Goal: Task Accomplishment & Management: Complete application form

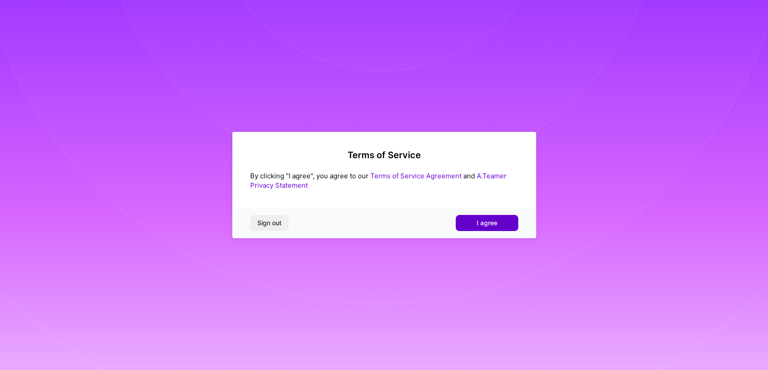
click at [489, 225] on span "I agree" at bounding box center [487, 223] width 21 height 9
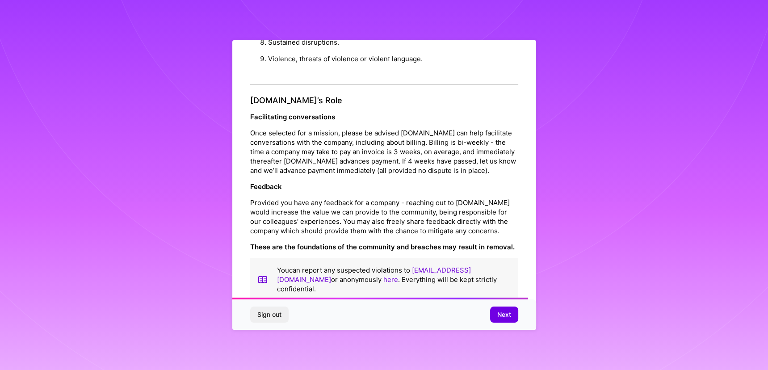
scroll to position [949, 0]
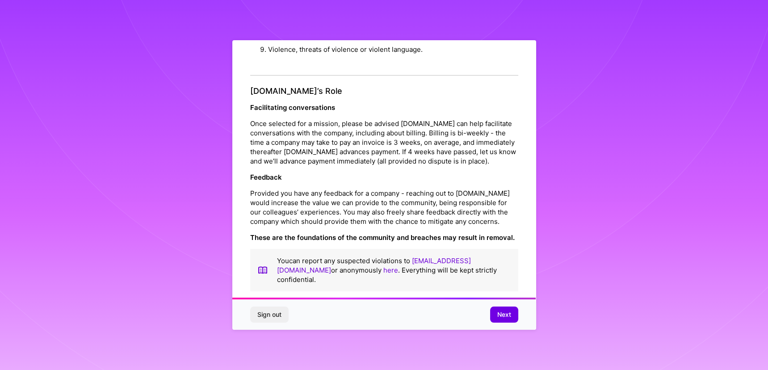
click at [506, 318] on span "Next" at bounding box center [504, 314] width 14 height 9
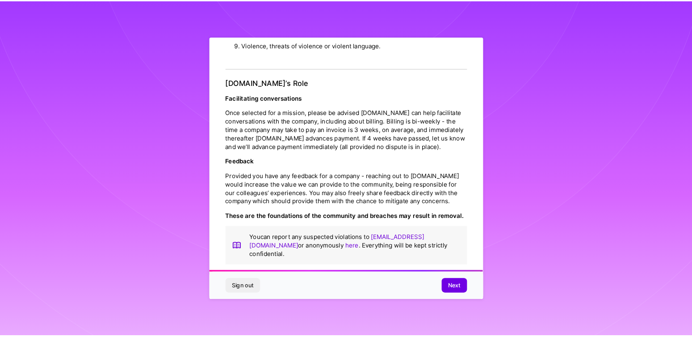
scroll to position [0, 0]
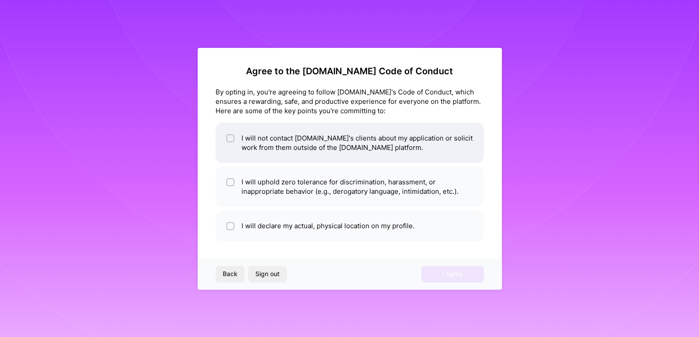
click at [228, 139] on input "checkbox" at bounding box center [231, 138] width 6 height 6
checkbox input "true"
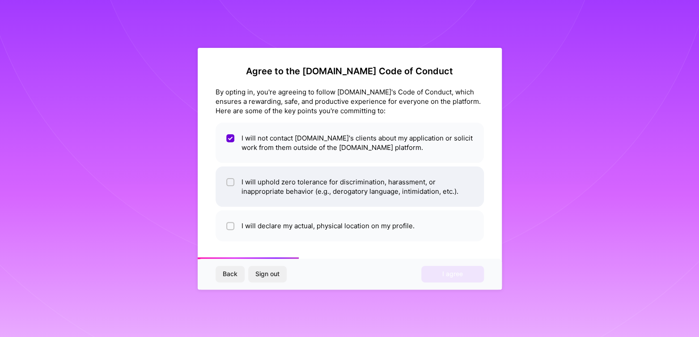
click at [230, 182] on input "checkbox" at bounding box center [231, 182] width 6 height 6
checkbox input "true"
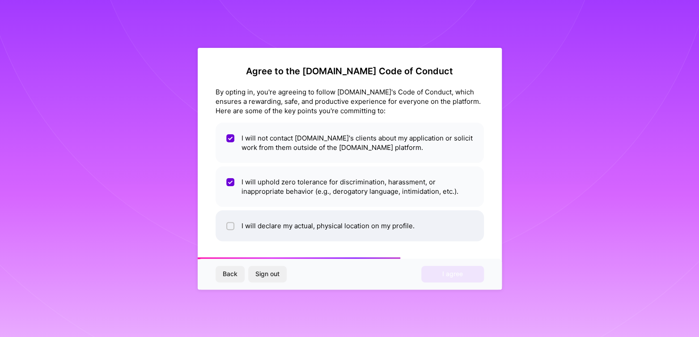
click at [229, 227] on input "checkbox" at bounding box center [231, 226] width 6 height 6
checkbox input "true"
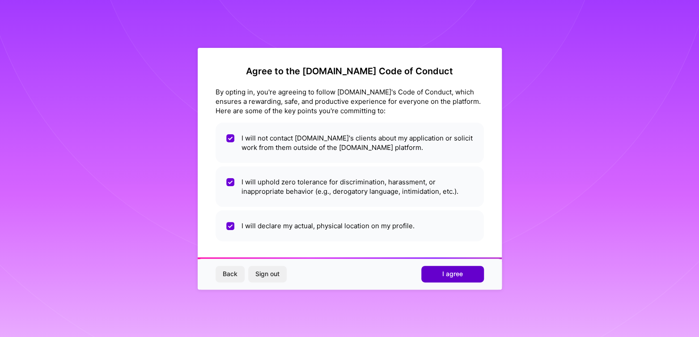
click at [460, 277] on span "I agree" at bounding box center [452, 273] width 21 height 9
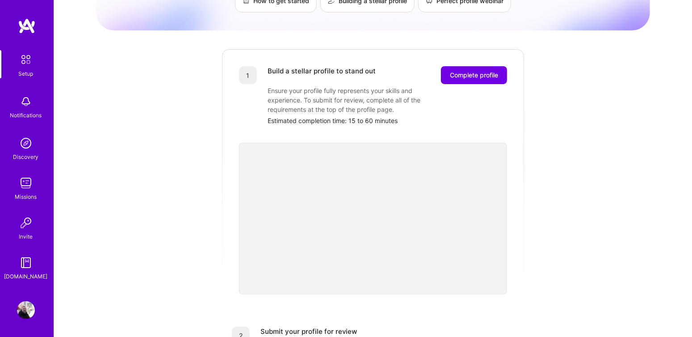
scroll to position [97, 0]
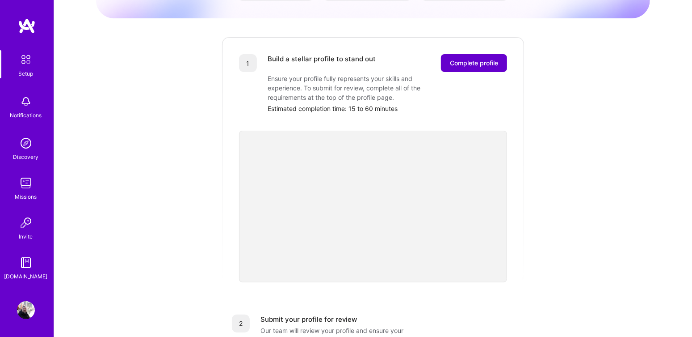
click at [477, 59] on span "Complete profile" at bounding box center [474, 63] width 48 height 9
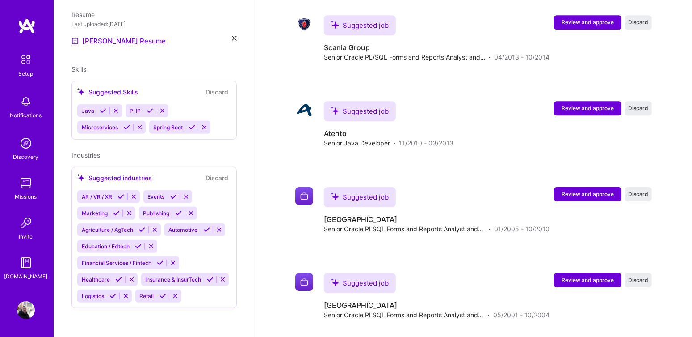
scroll to position [1861, 0]
